Goal: Find specific page/section: Find specific page/section

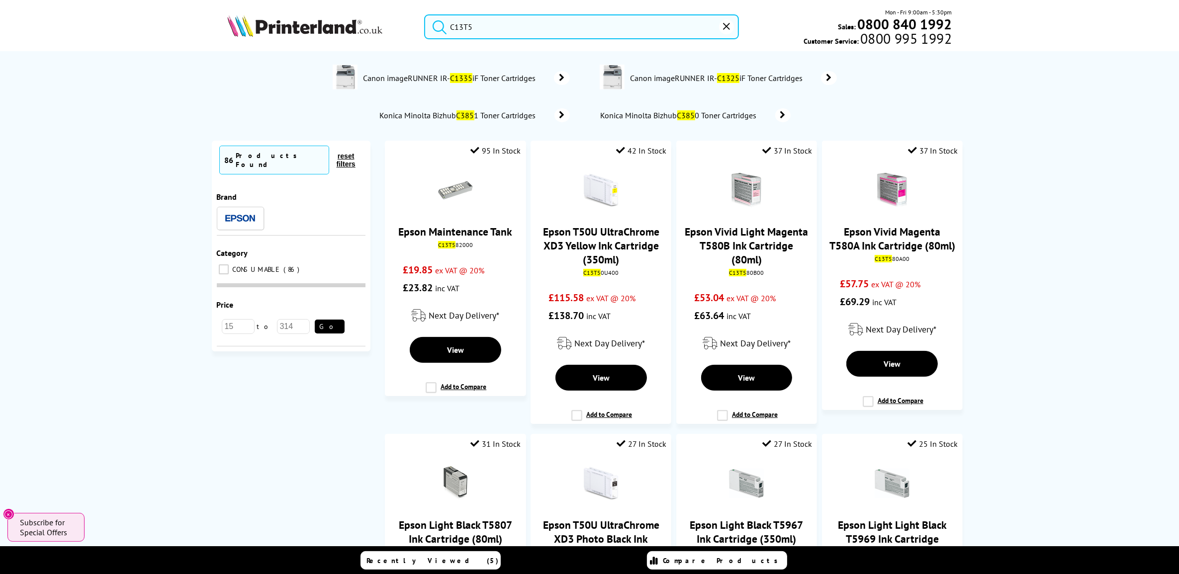
drag, startPoint x: 495, startPoint y: 26, endPoint x: 443, endPoint y: 18, distance: 53.3
click at [443, 18] on form "C13T5" at bounding box center [581, 26] width 314 height 25
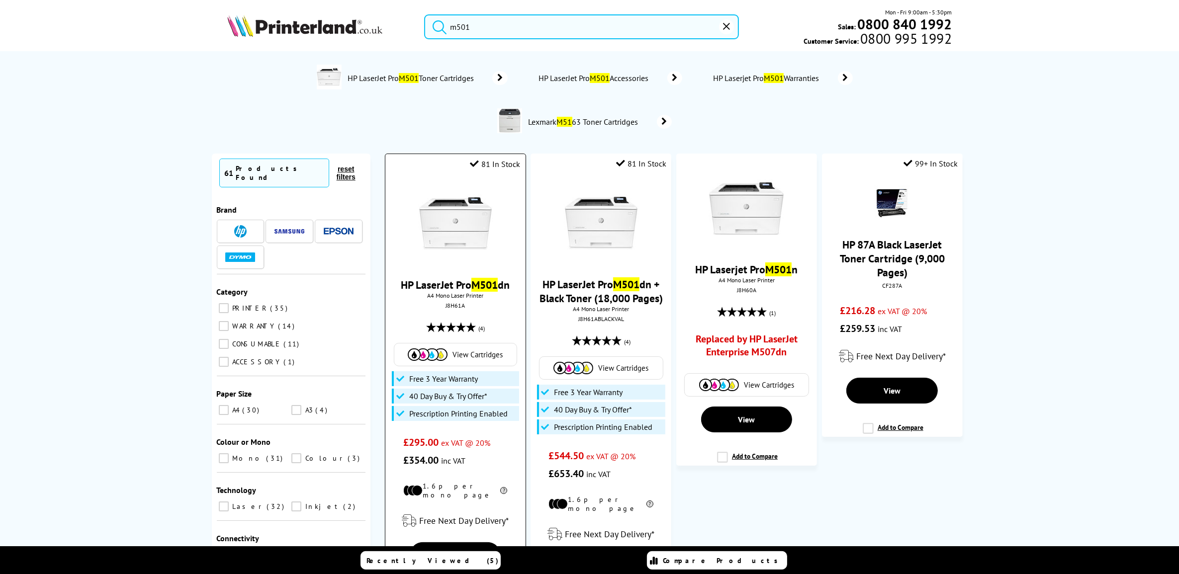
type input "m501"
click at [454, 278] on link "HP LaserJet Pro M501 dn" at bounding box center [455, 285] width 109 height 14
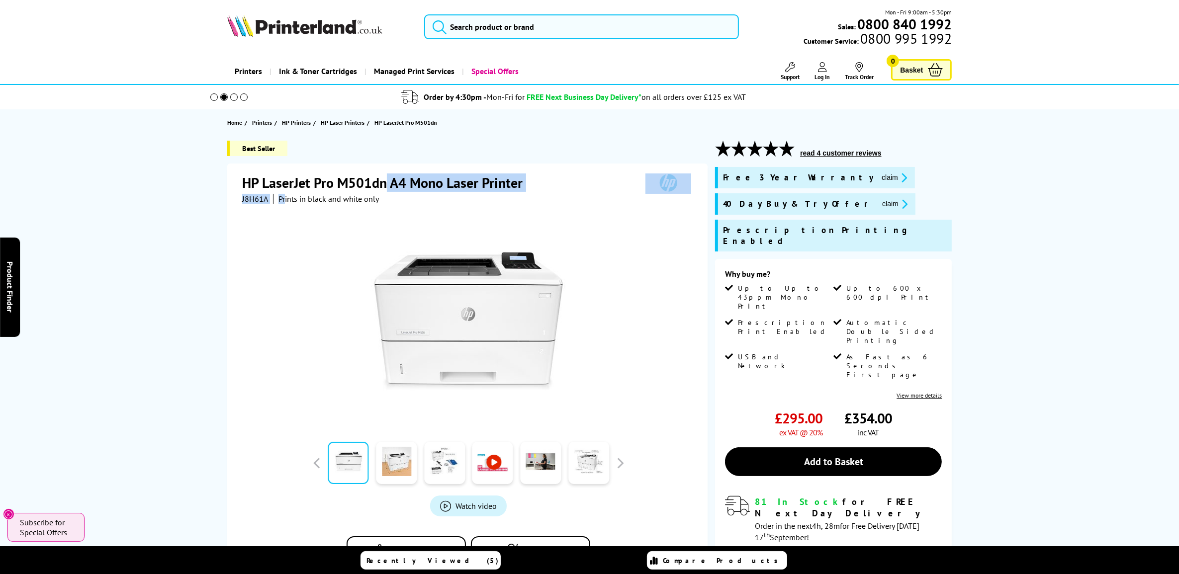
drag, startPoint x: 385, startPoint y: 184, endPoint x: 280, endPoint y: 199, distance: 106.4
click at [280, 199] on div "HP LaserJet Pro M501dn A4 Mono Laser Printer J8H61A Prints in black and white o…" at bounding box center [468, 189] width 453 height 30
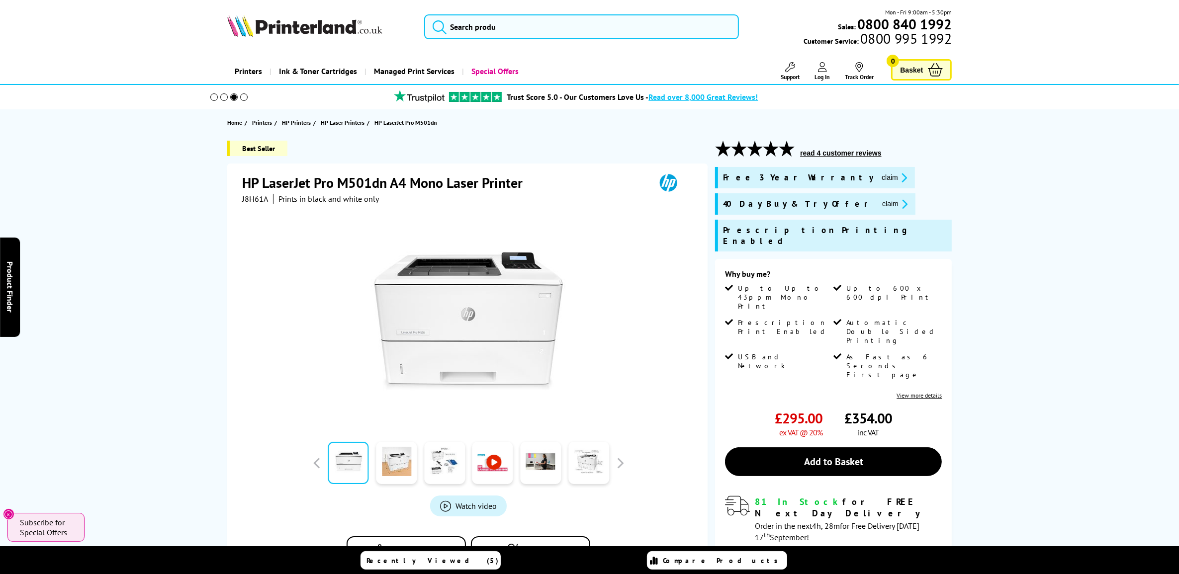
drag, startPoint x: 280, startPoint y: 199, endPoint x: 379, endPoint y: 219, distance: 101.4
click at [379, 219] on div at bounding box center [468, 316] width 453 height 225
